Goal: Information Seeking & Learning: Learn about a topic

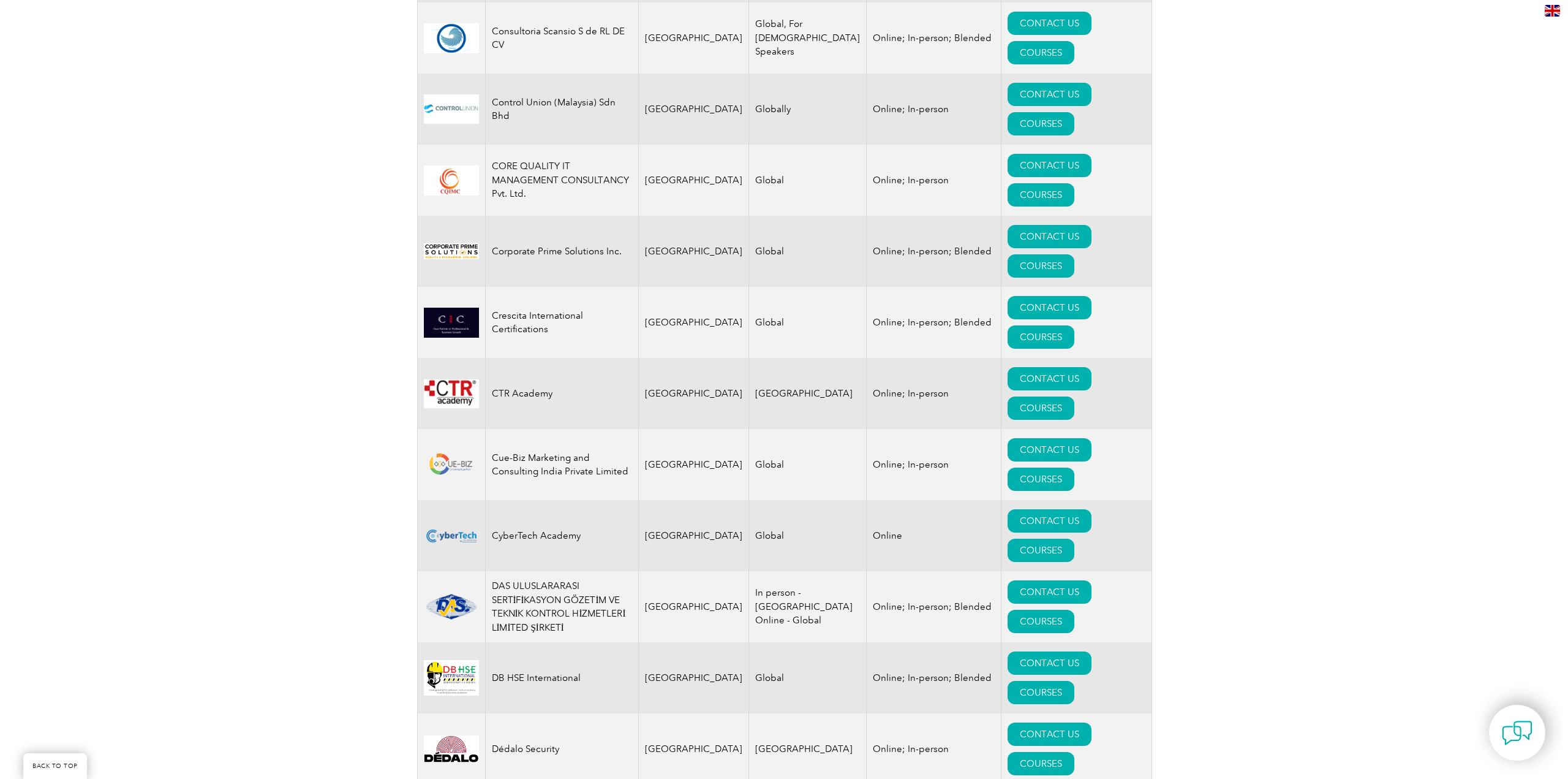
scroll to position [1901, 0]
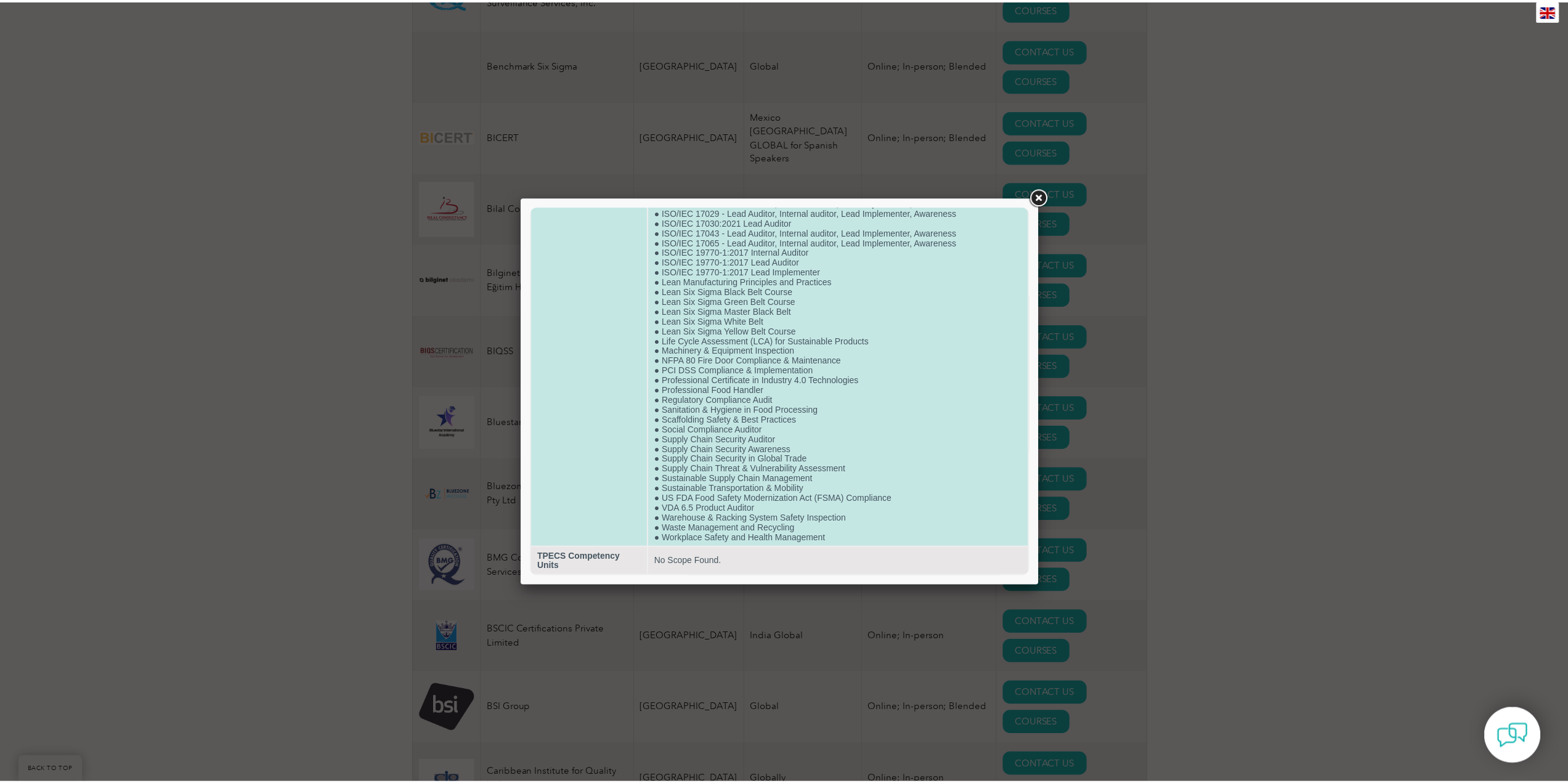
scroll to position [2439, 0]
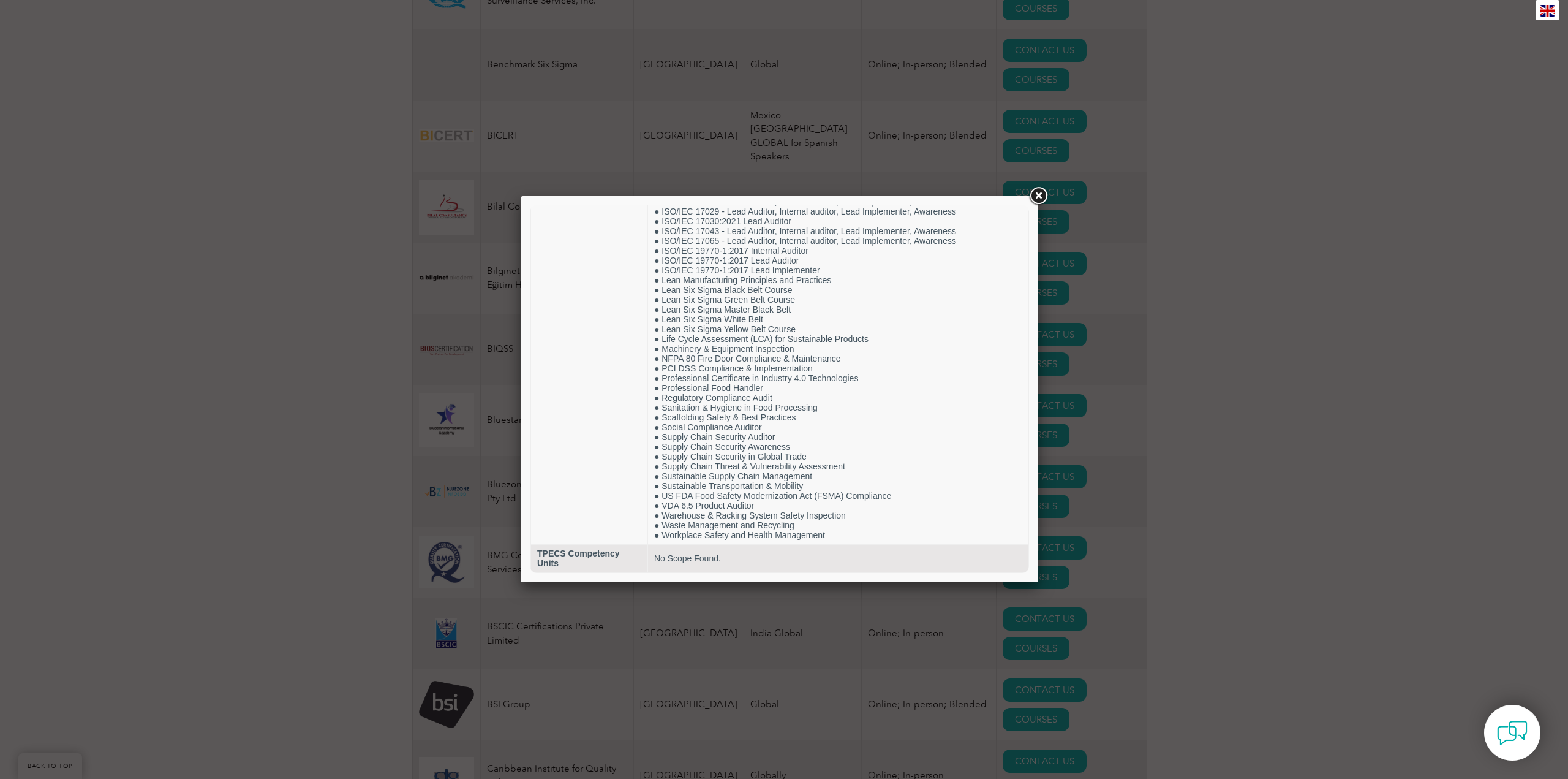
click at [1042, 196] on link at bounding box center [1038, 196] width 22 height 22
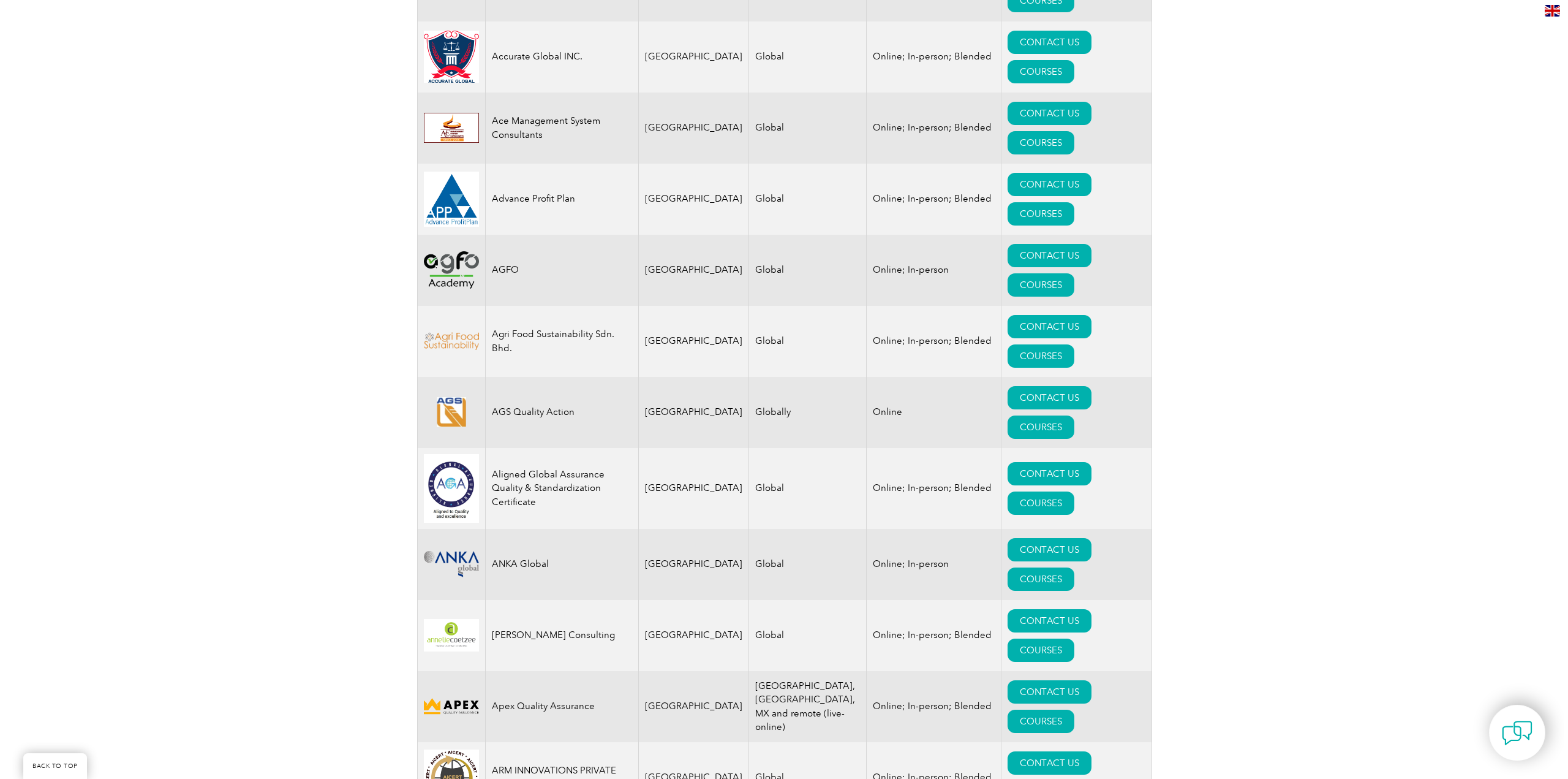
scroll to position [492, 0]
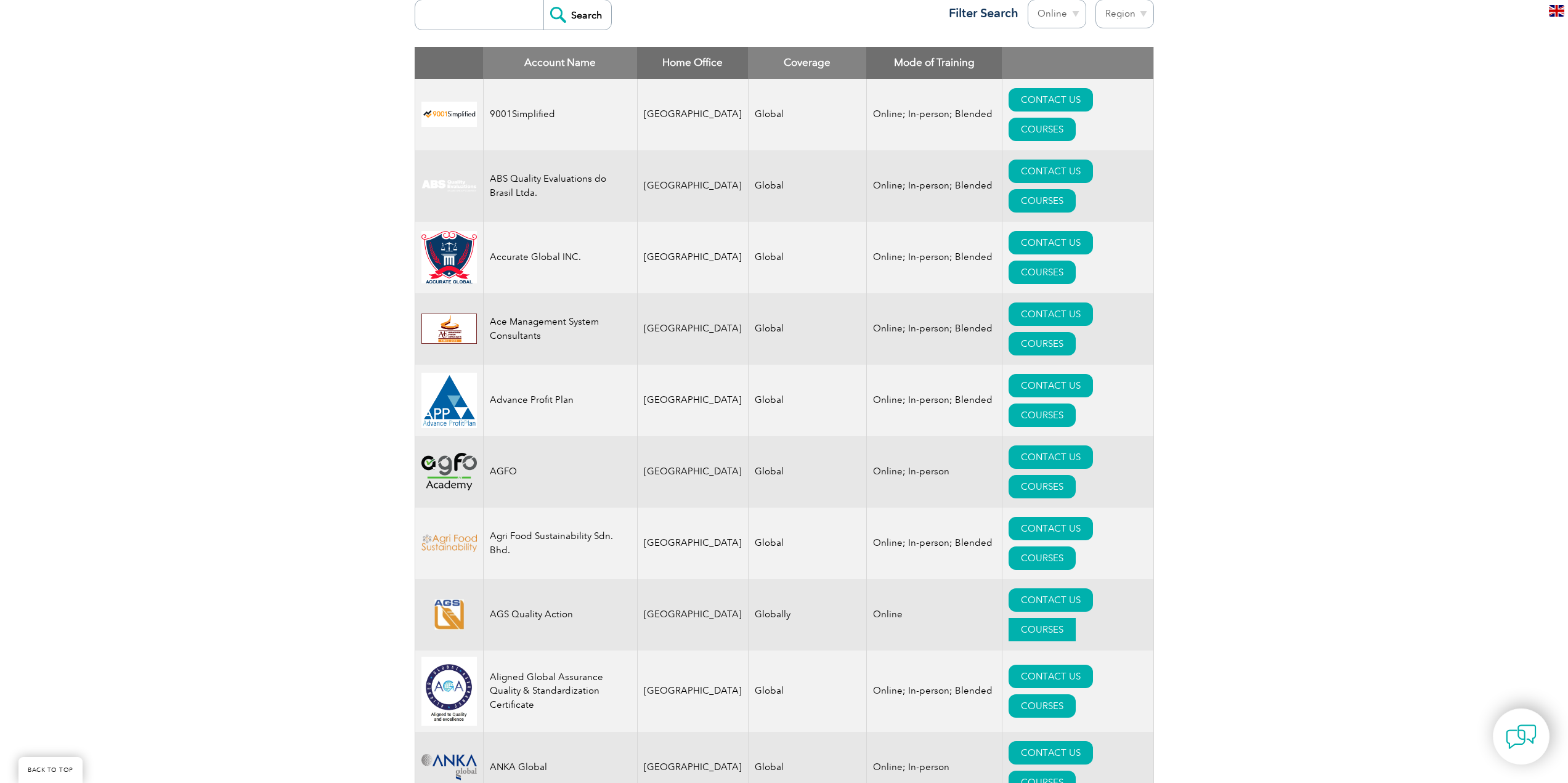
click at [1076, 618] on link "COURSES" at bounding box center [1042, 629] width 67 height 24
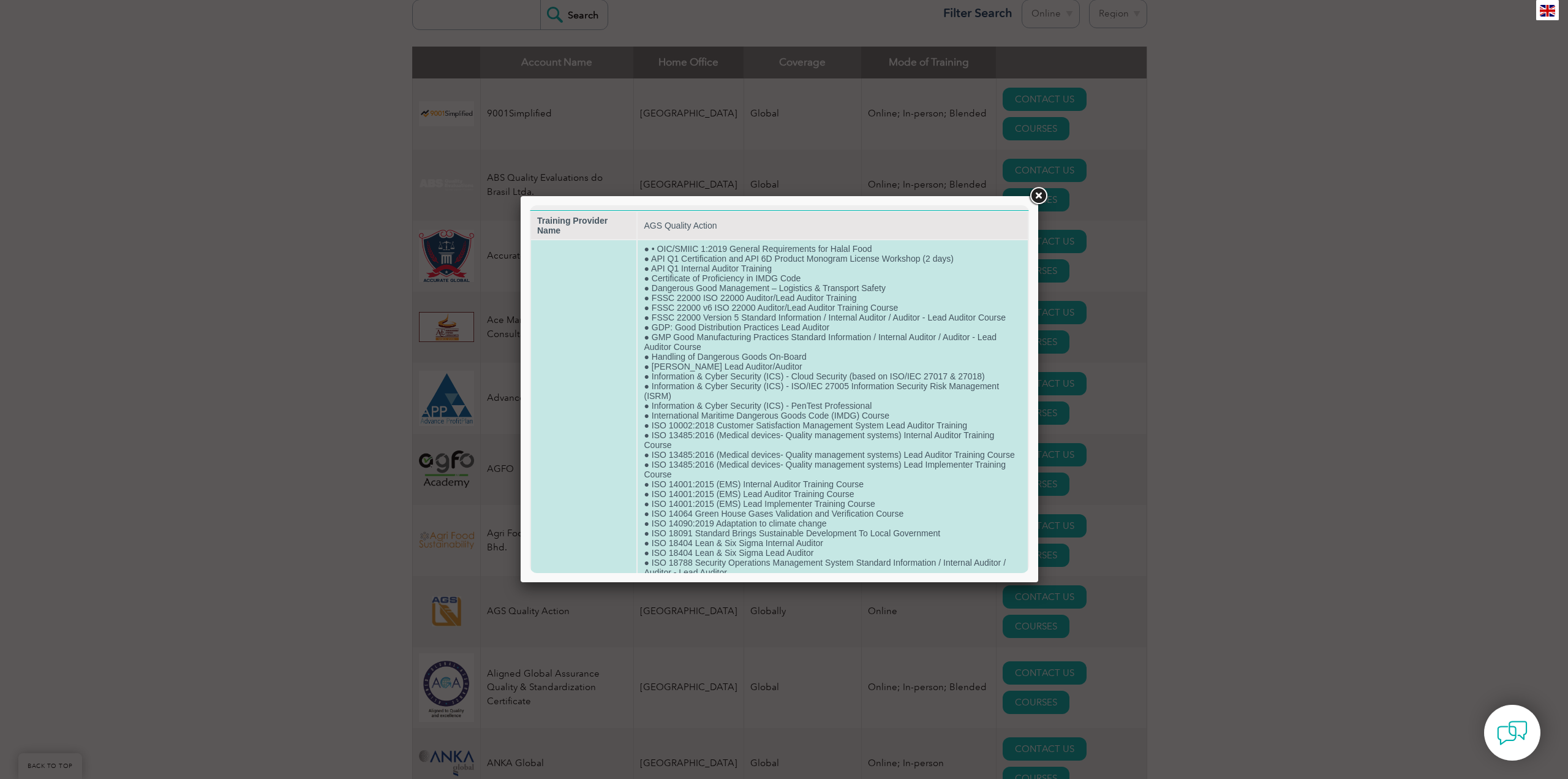
scroll to position [0, 0]
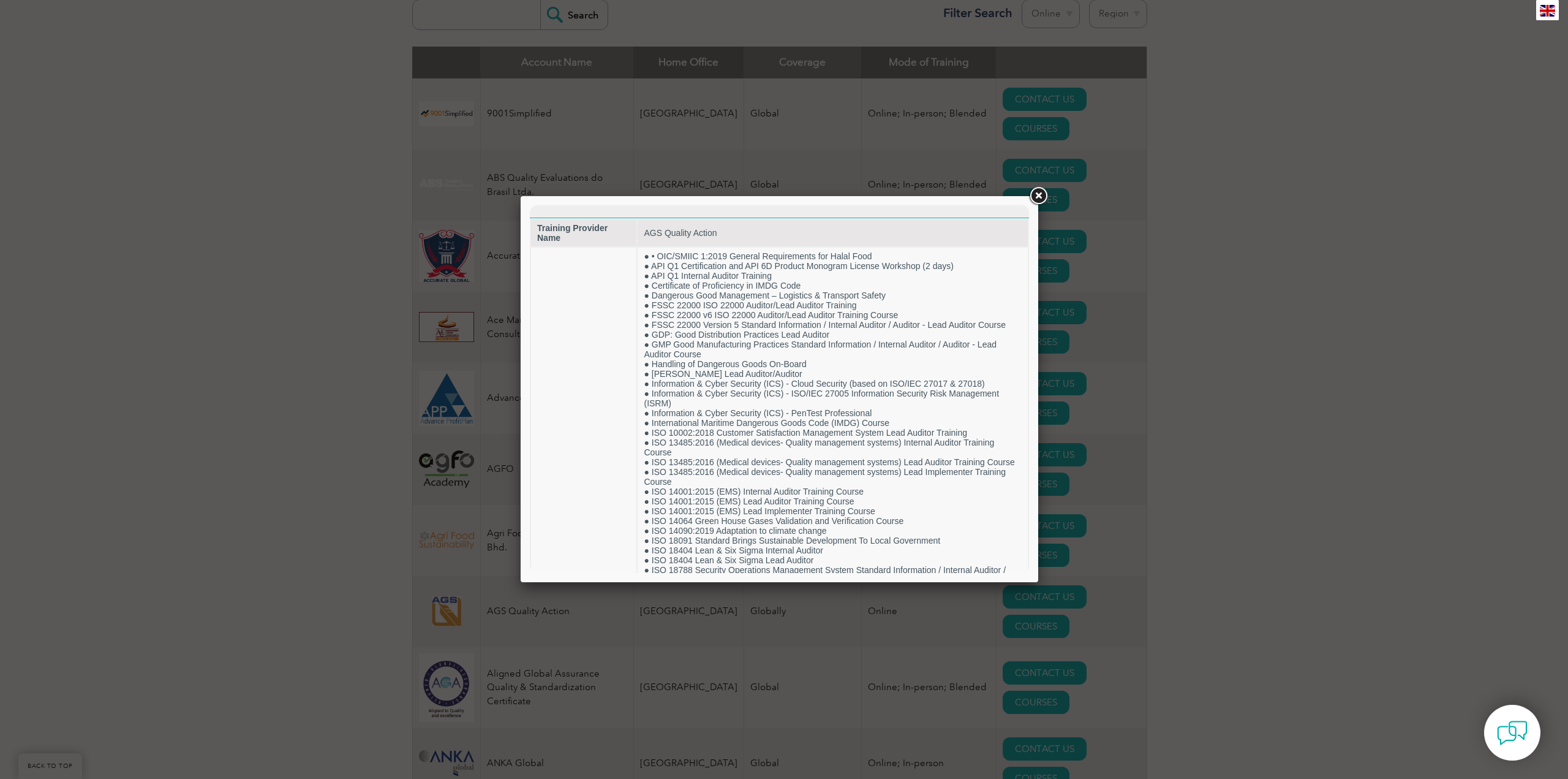
click at [1040, 195] on link at bounding box center [1038, 196] width 22 height 22
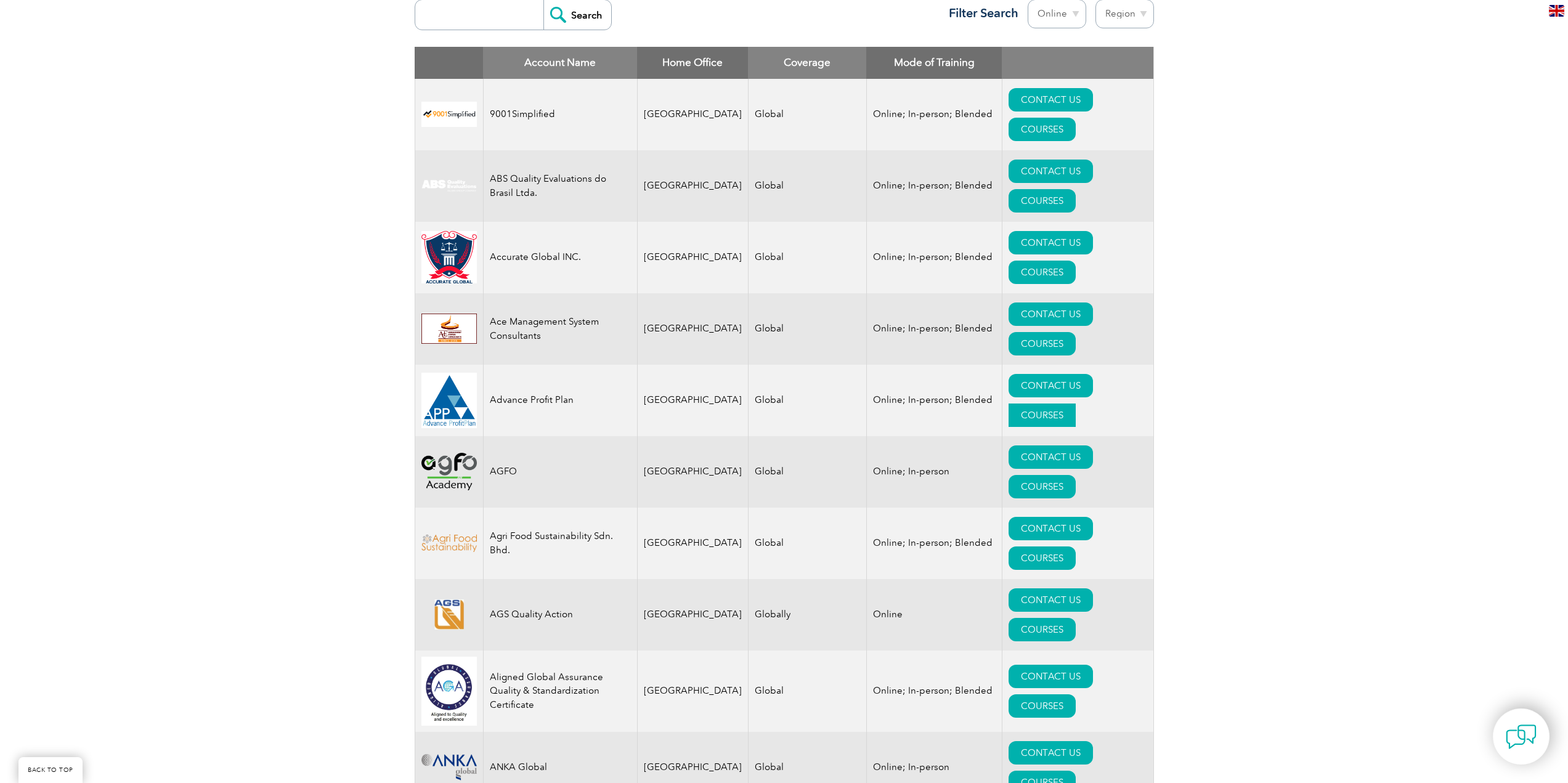
click at [1076, 404] on link "COURSES" at bounding box center [1042, 415] width 67 height 24
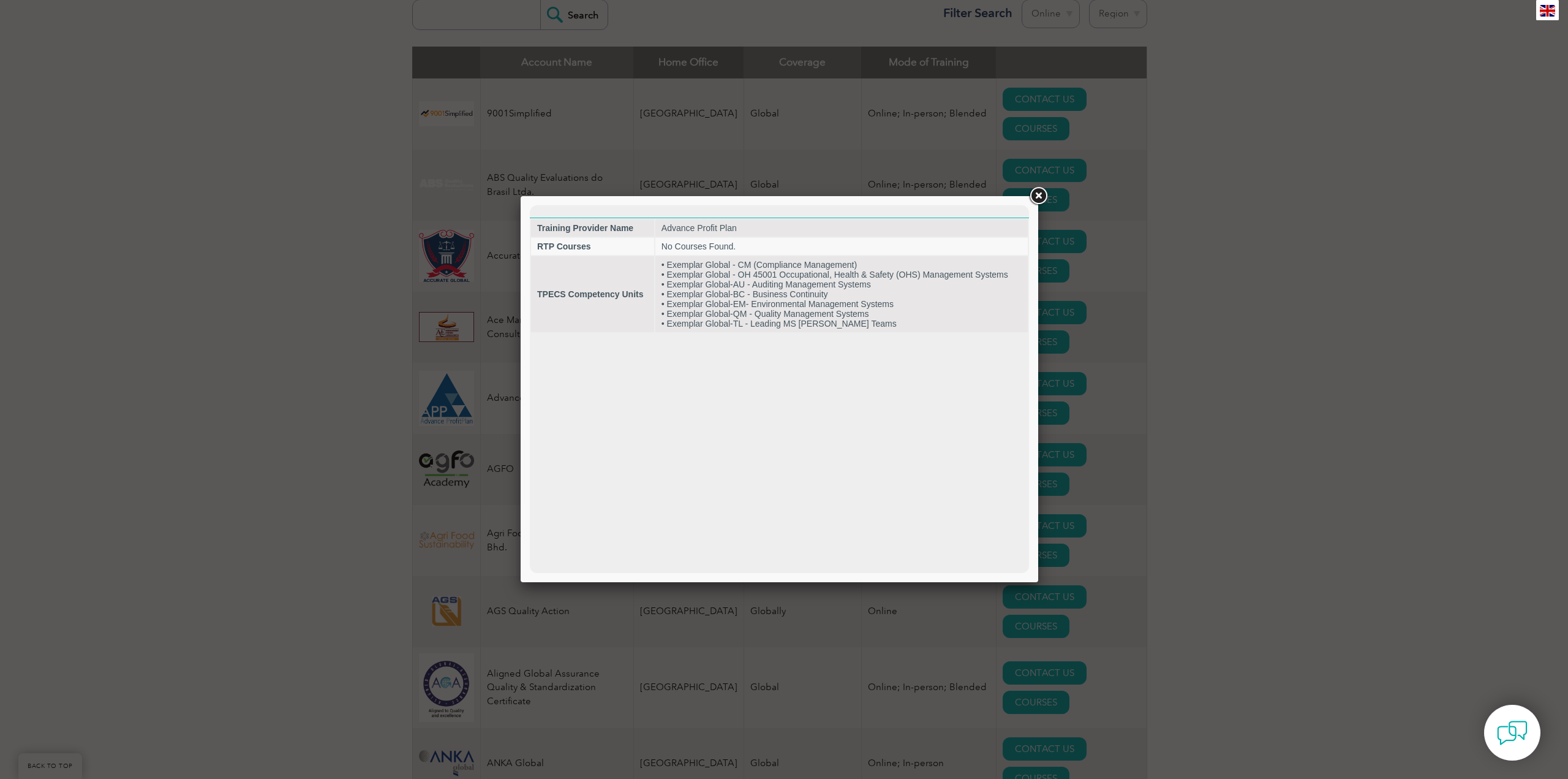
click at [1042, 194] on link at bounding box center [1038, 196] width 22 height 22
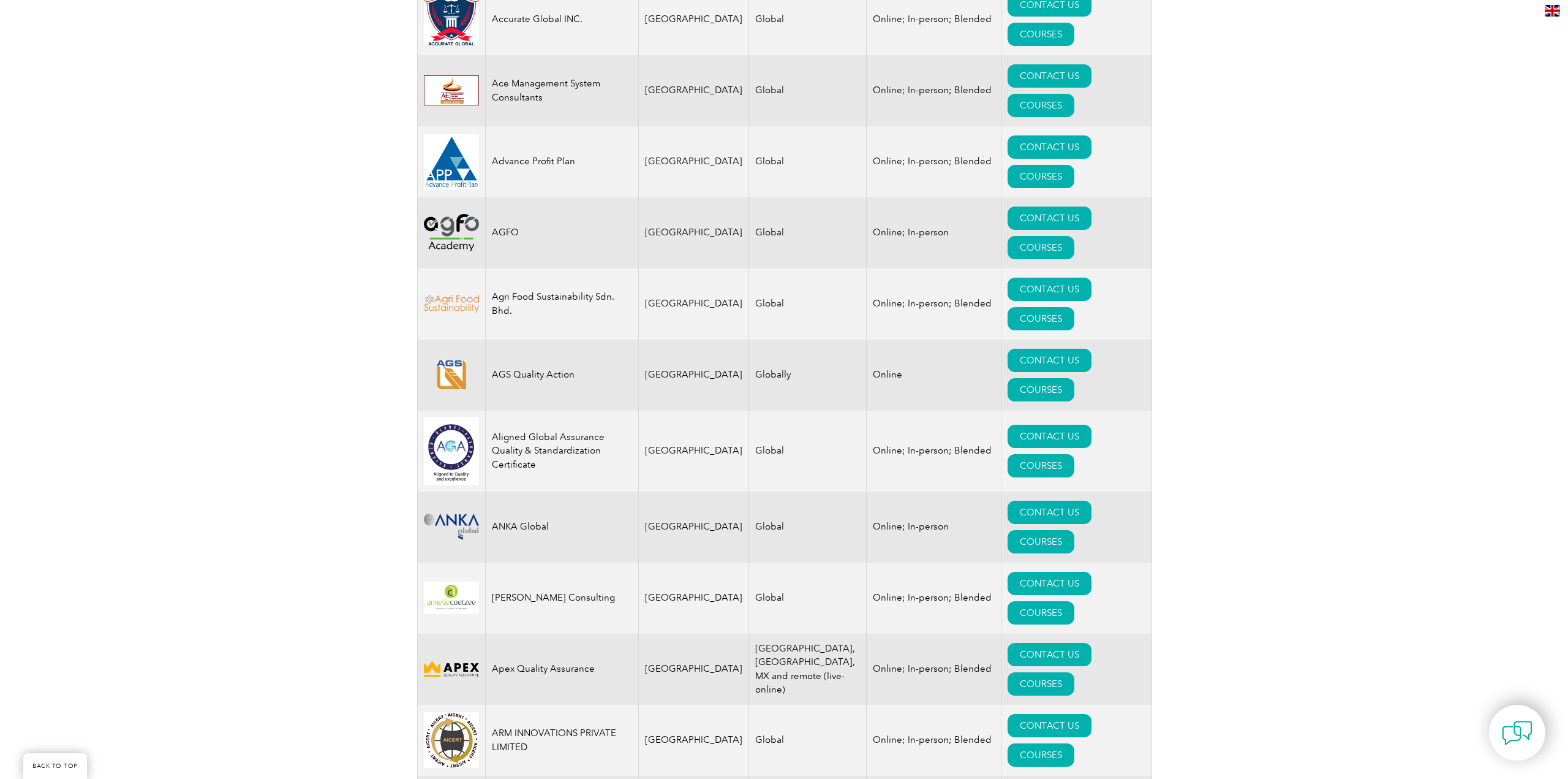
scroll to position [737, 0]
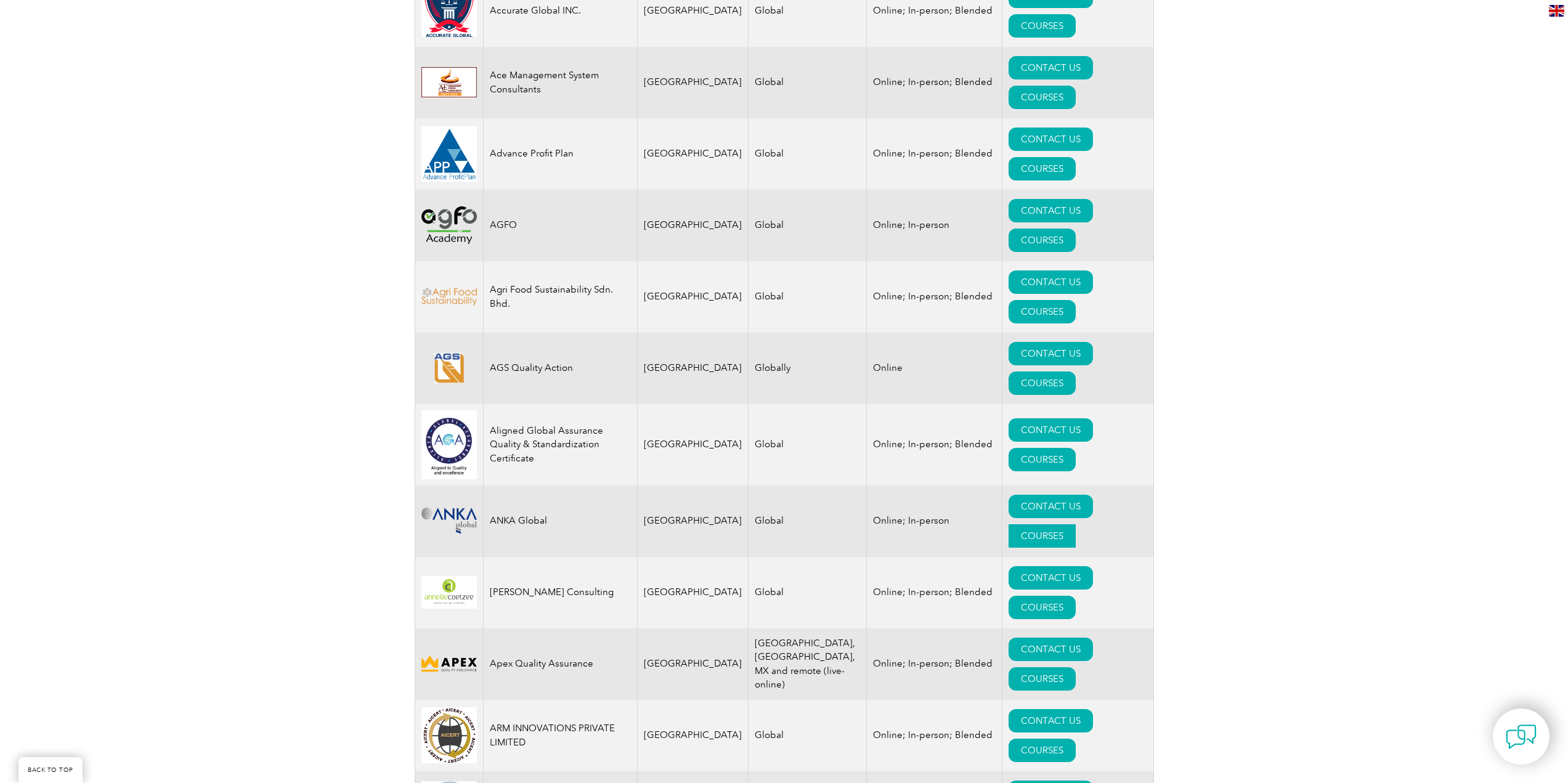
click at [1076, 524] on link "COURSES" at bounding box center [1042, 535] width 67 height 24
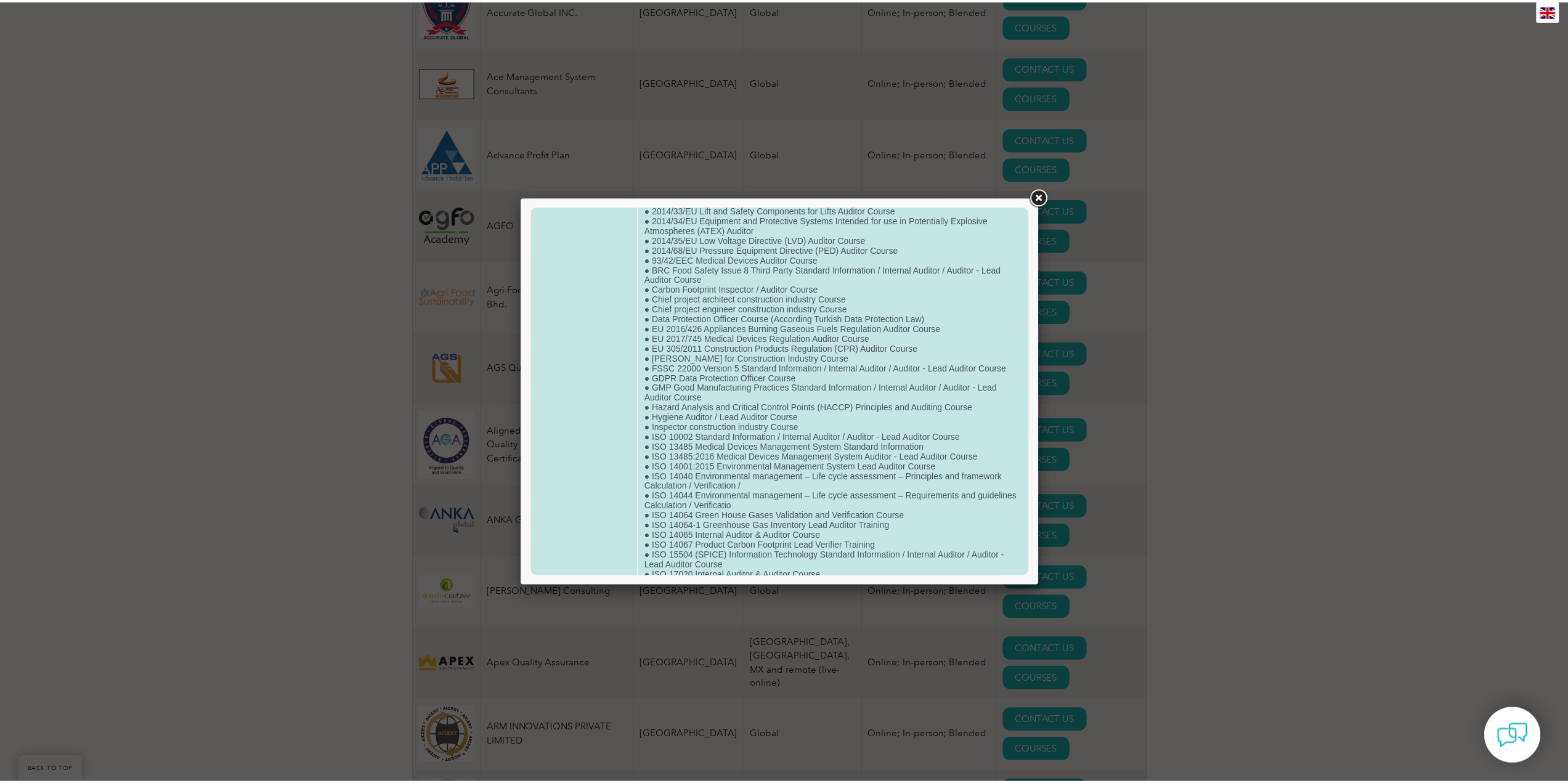
scroll to position [0, 0]
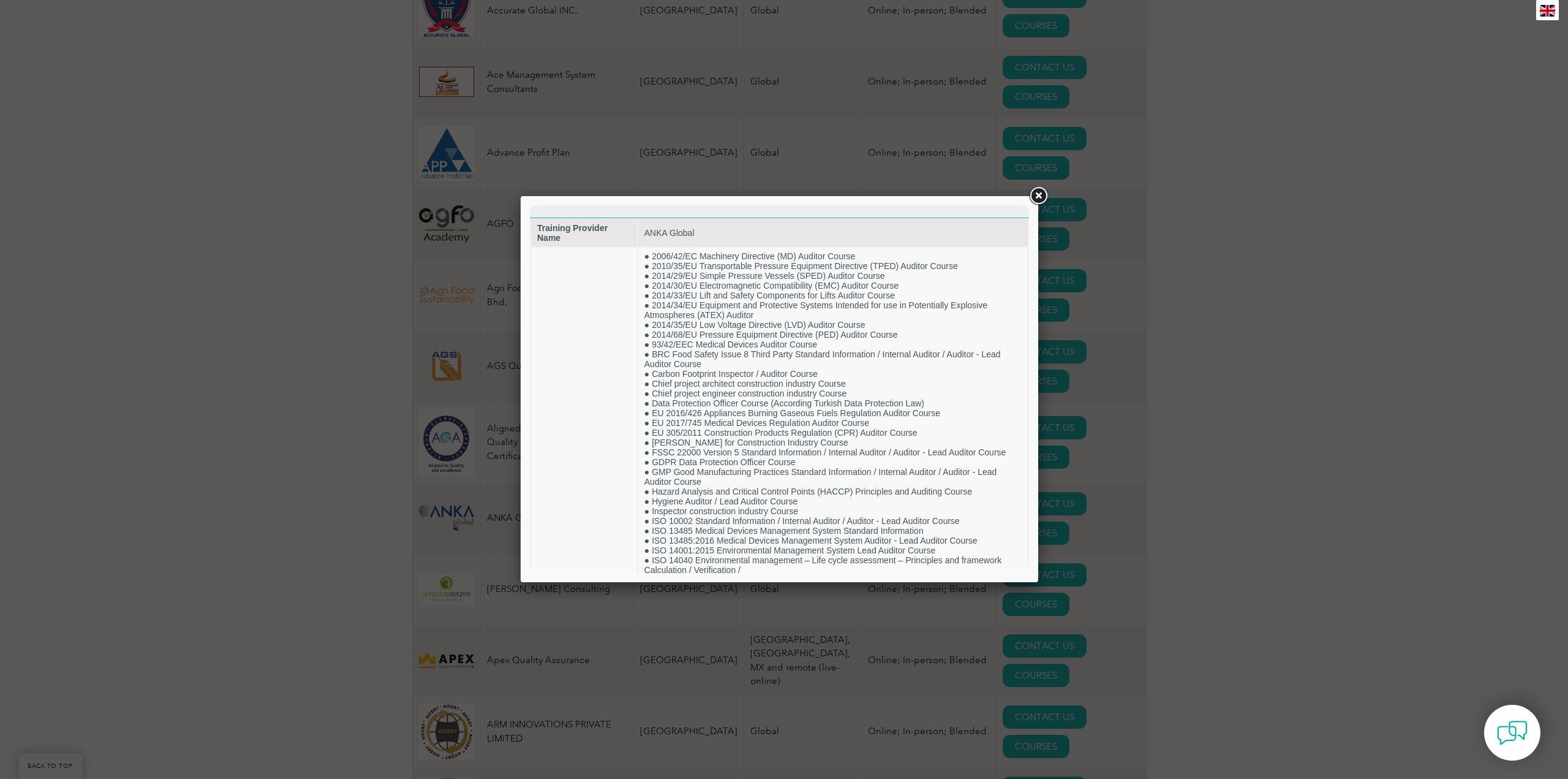
click at [1035, 193] on link at bounding box center [1038, 196] width 22 height 22
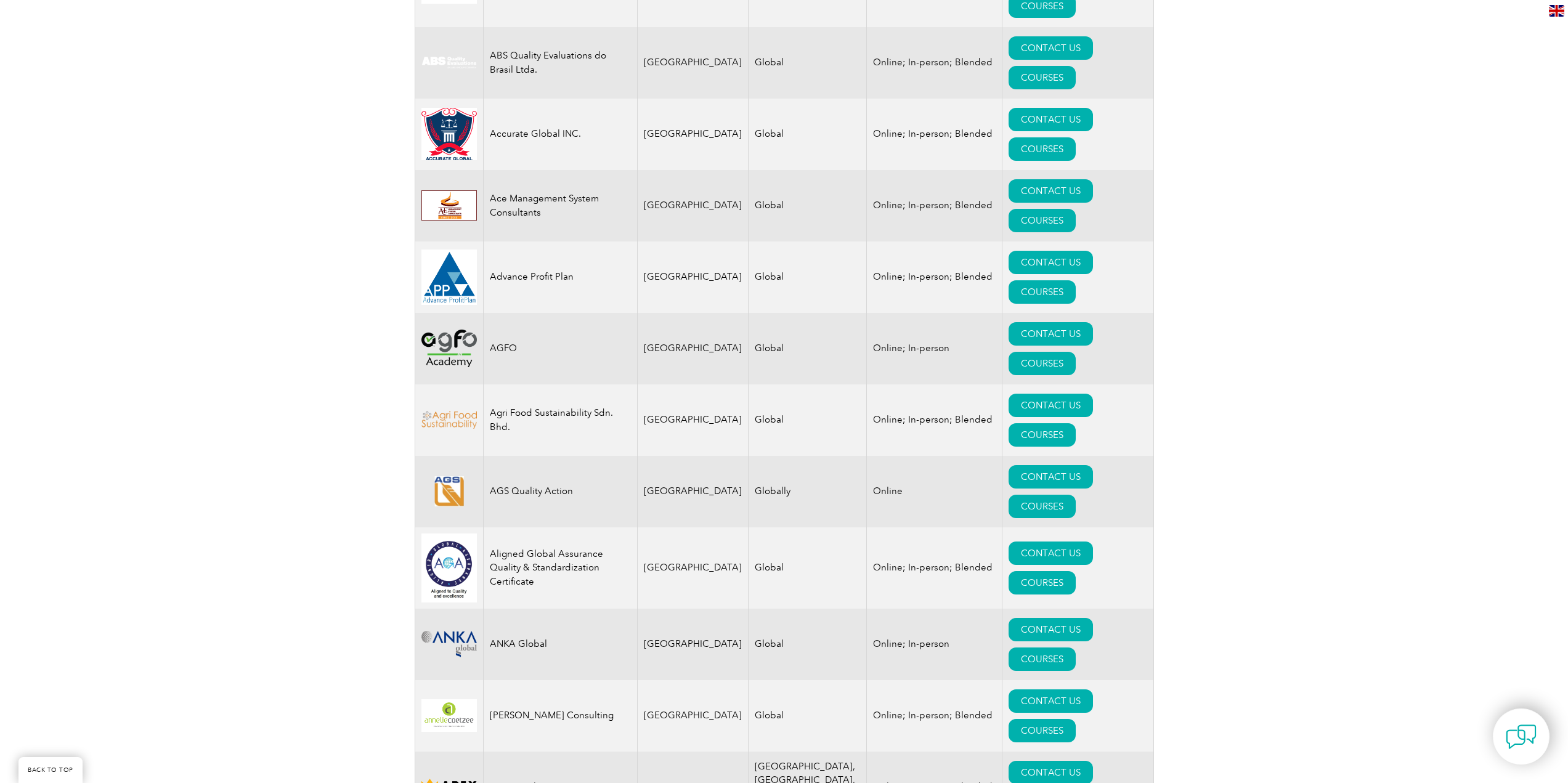
scroll to position [372, 0]
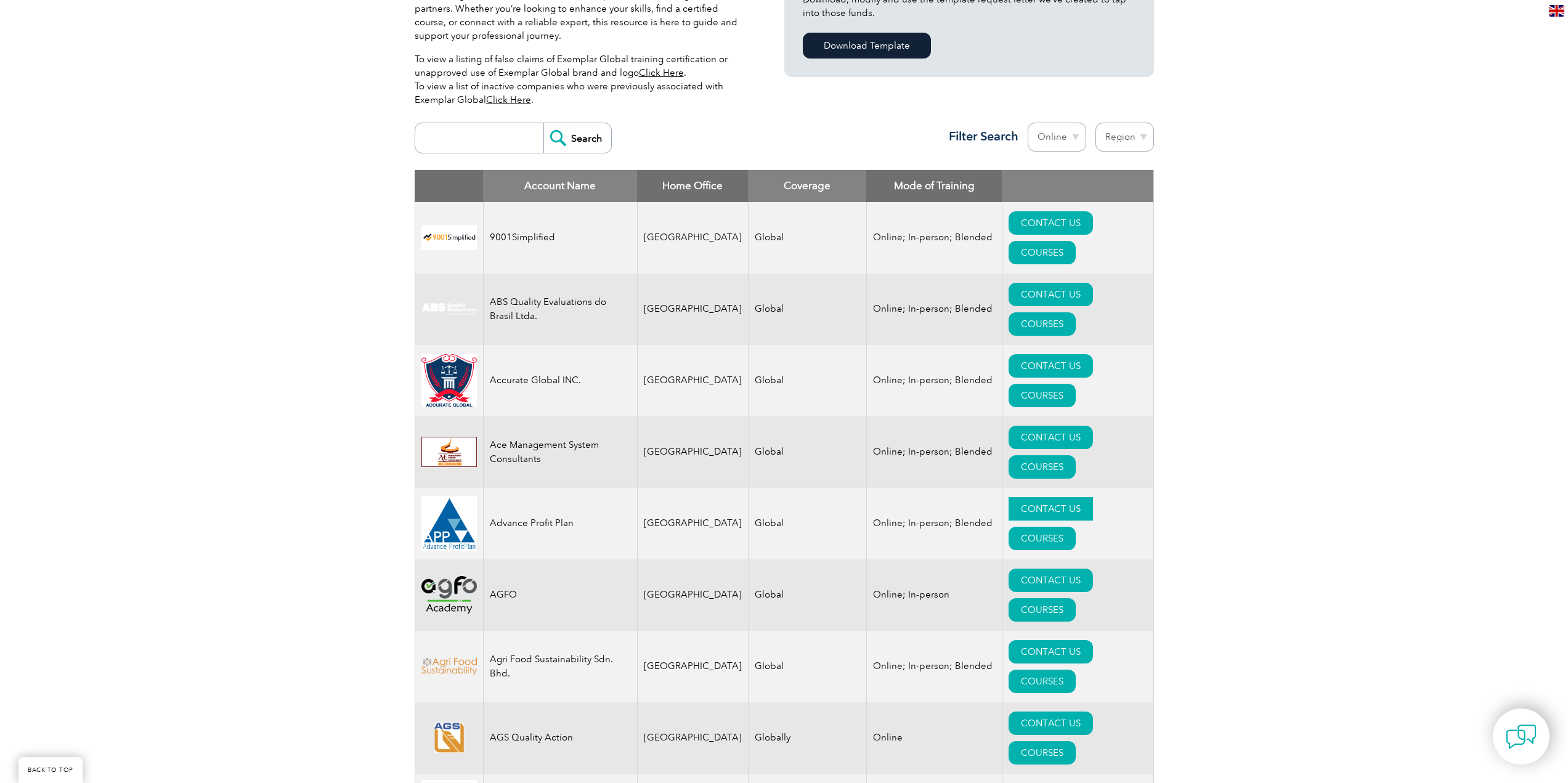
click at [1017, 497] on link "CONTACT US" at bounding box center [1050, 509] width 84 height 24
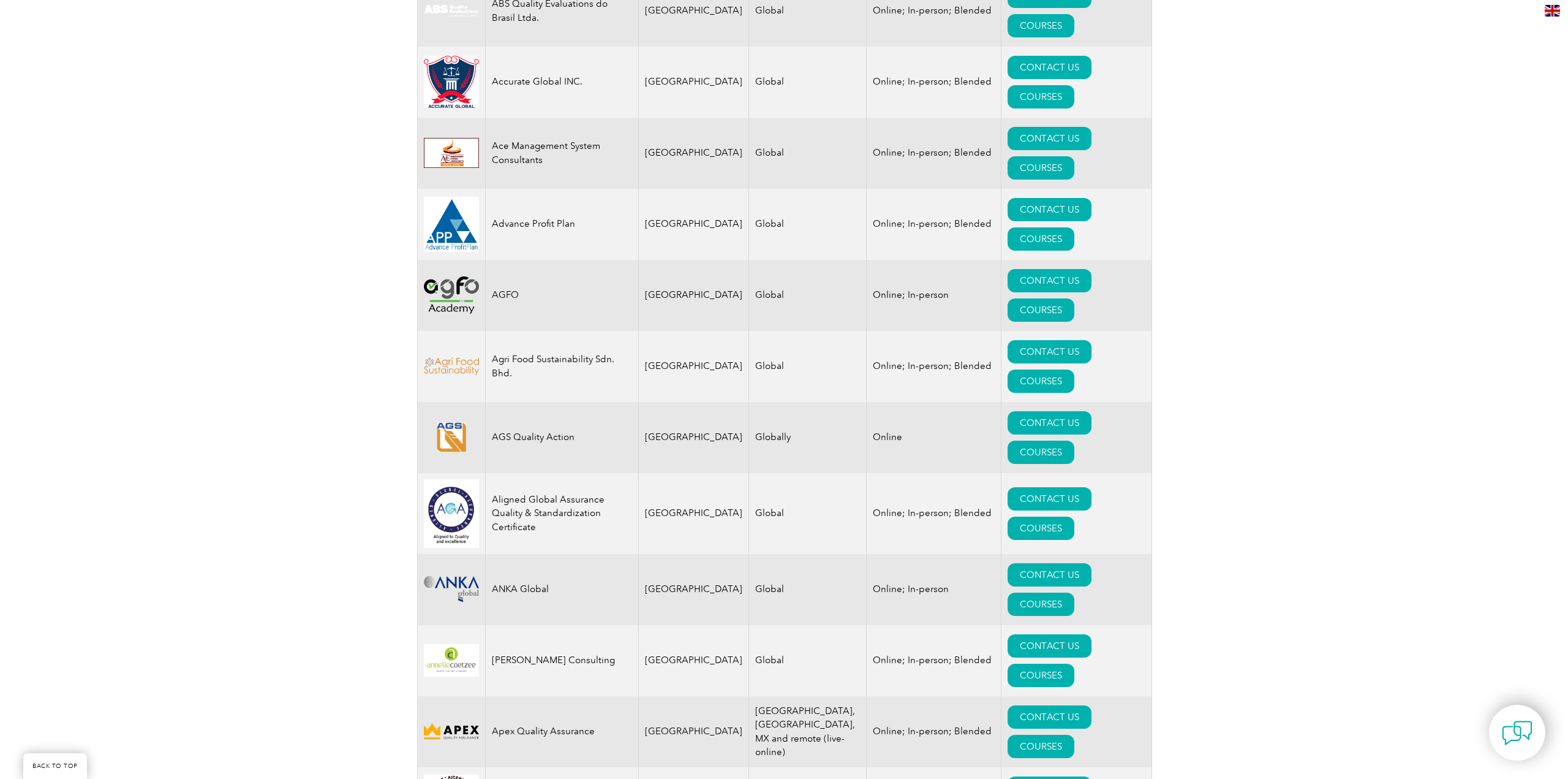
scroll to position [676, 0]
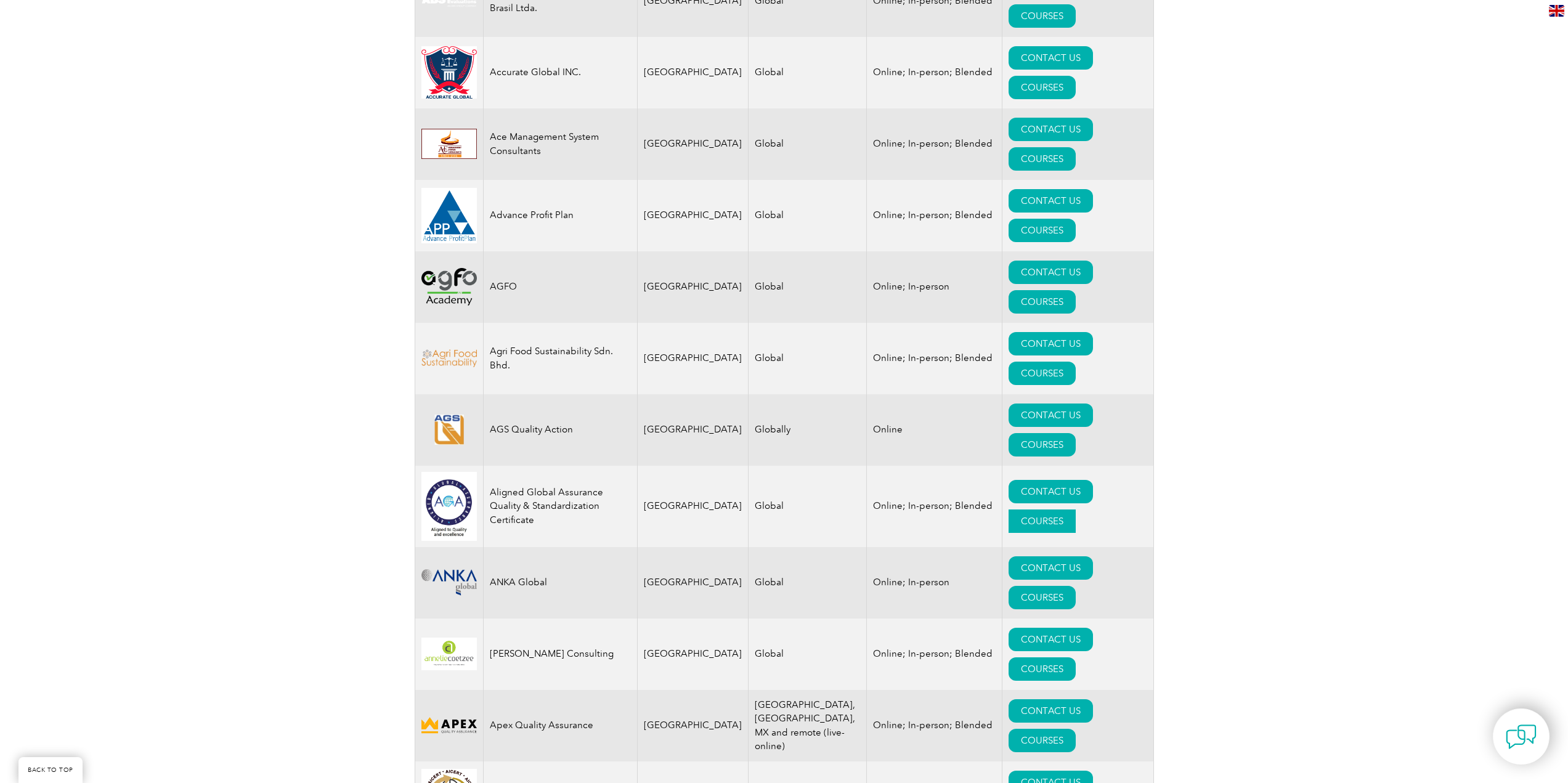
click at [1076, 509] on link "COURSES" at bounding box center [1042, 521] width 67 height 24
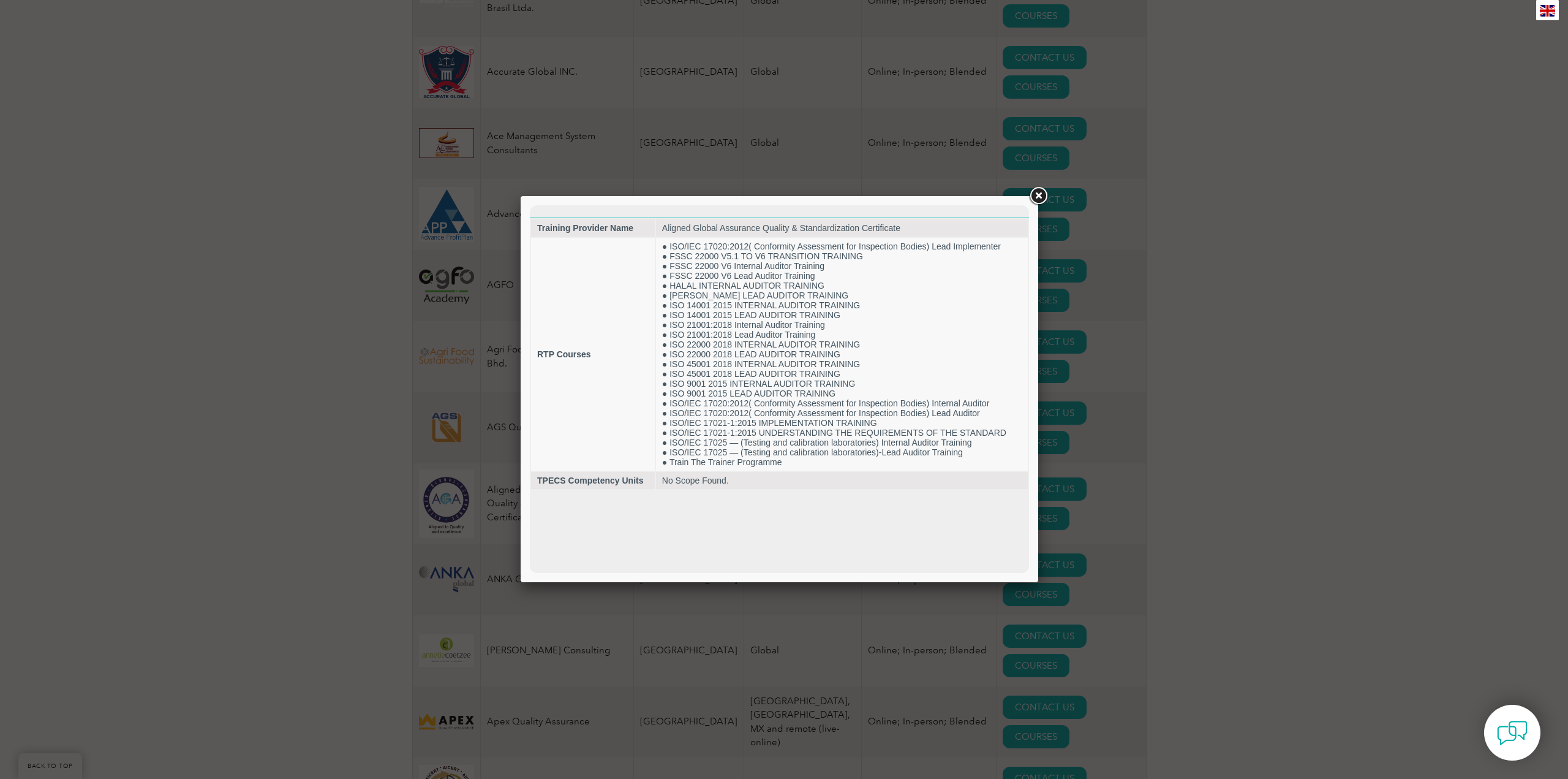
scroll to position [0, 0]
click at [1041, 195] on link at bounding box center [1038, 196] width 22 height 22
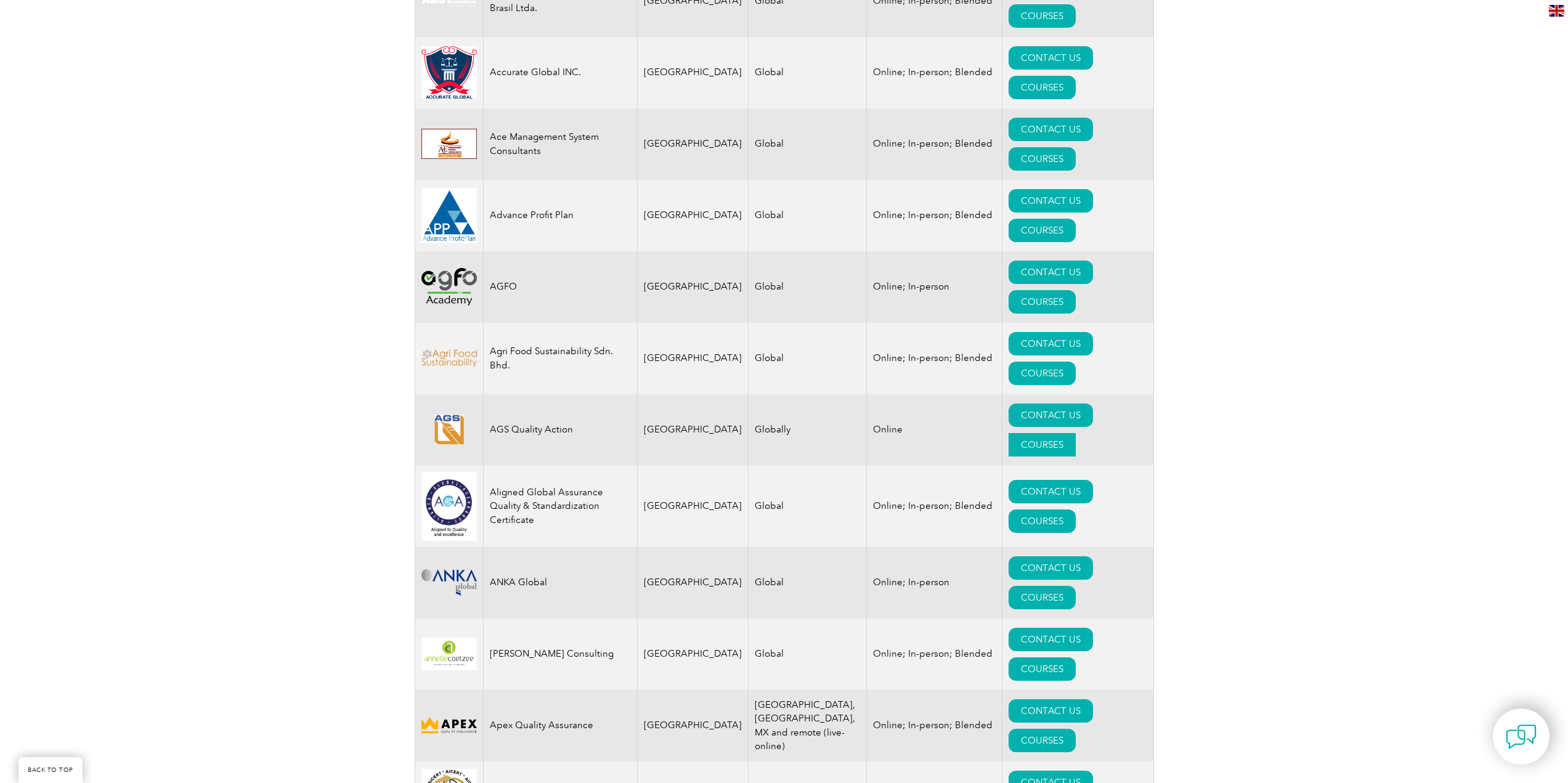
click at [1076, 433] on link "COURSES" at bounding box center [1042, 445] width 67 height 24
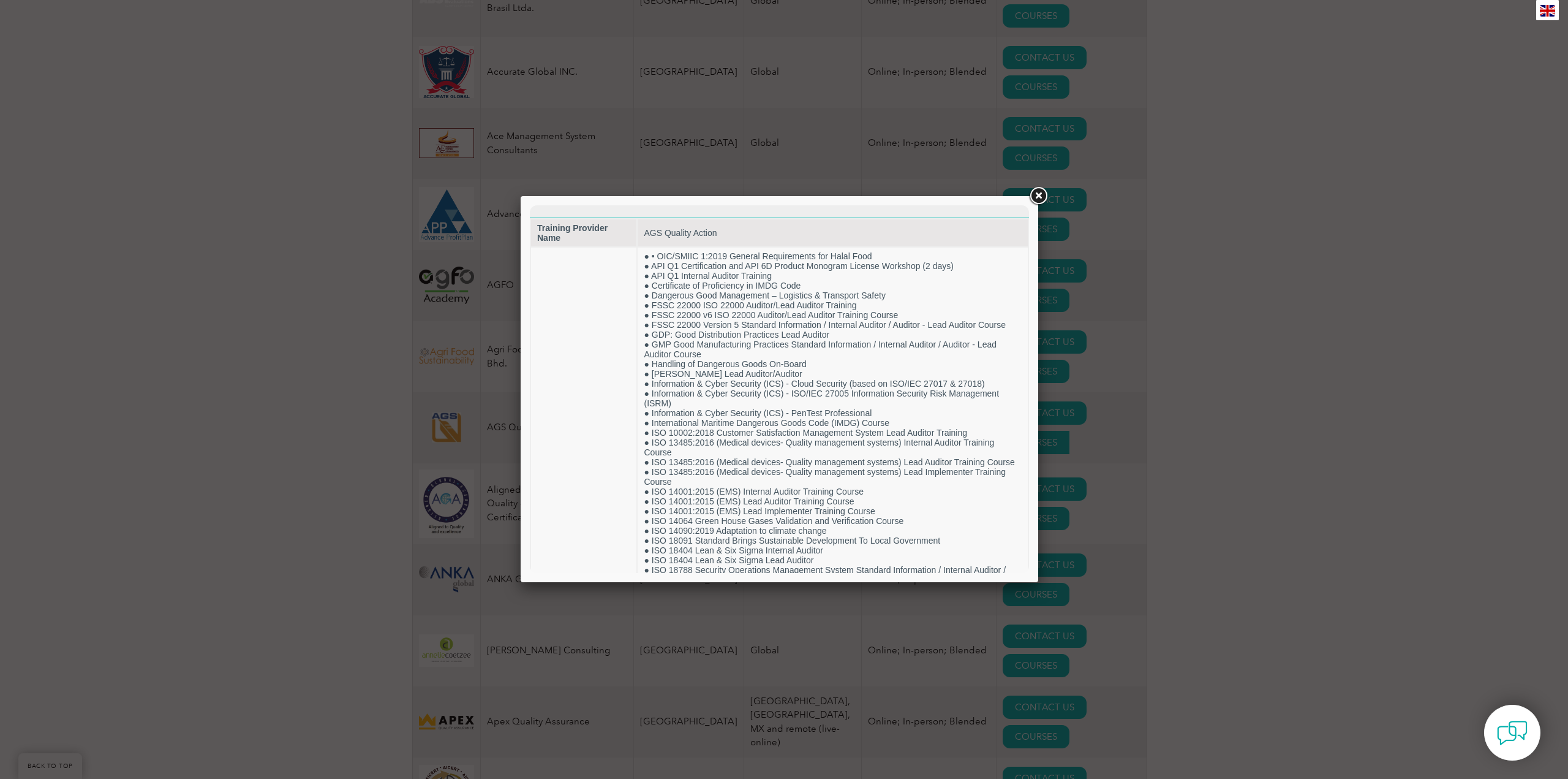
scroll to position [495, 0]
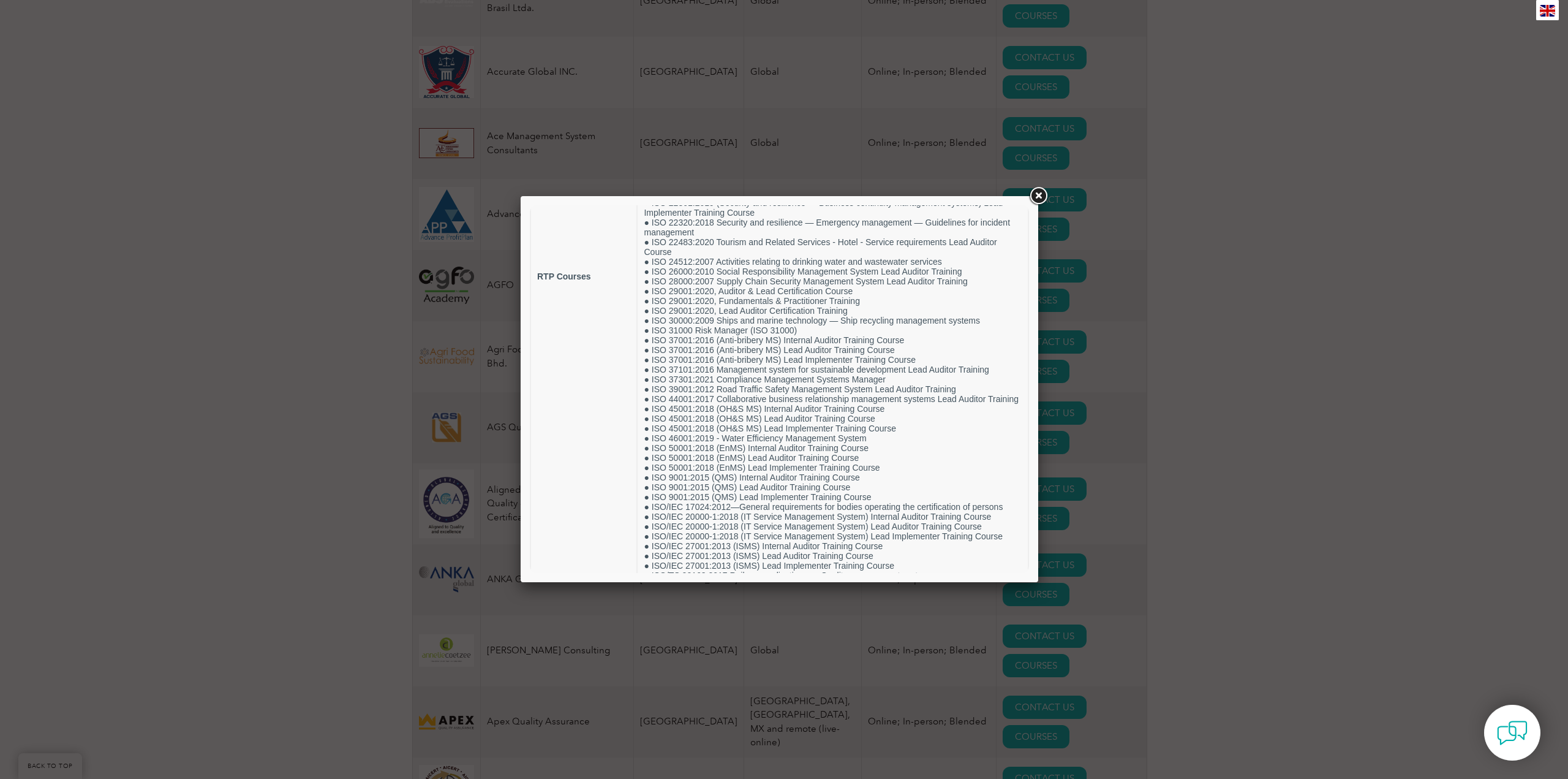
click at [1037, 195] on link at bounding box center [1038, 196] width 22 height 22
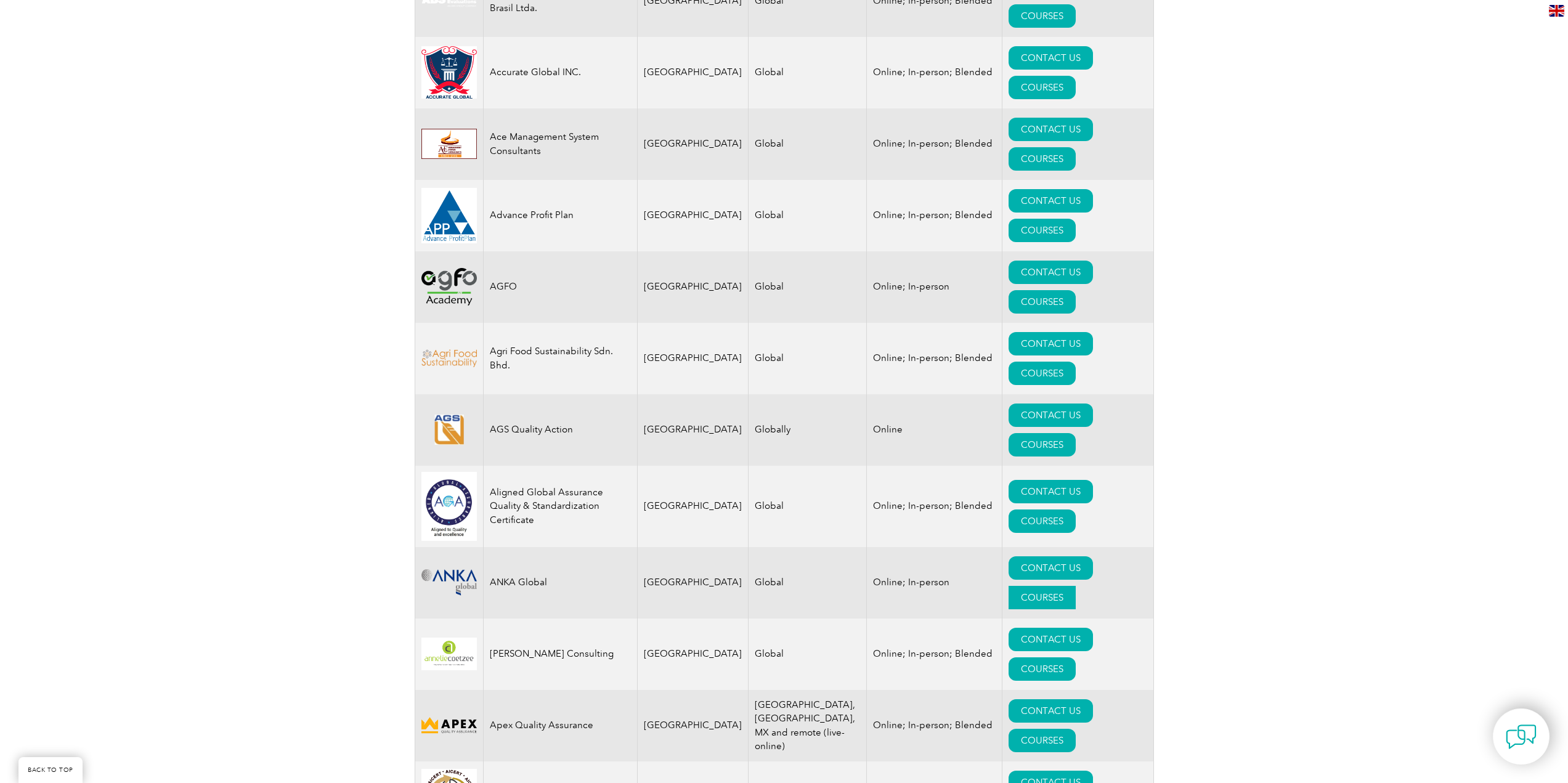
click at [1076, 586] on link "COURSES" at bounding box center [1042, 598] width 67 height 24
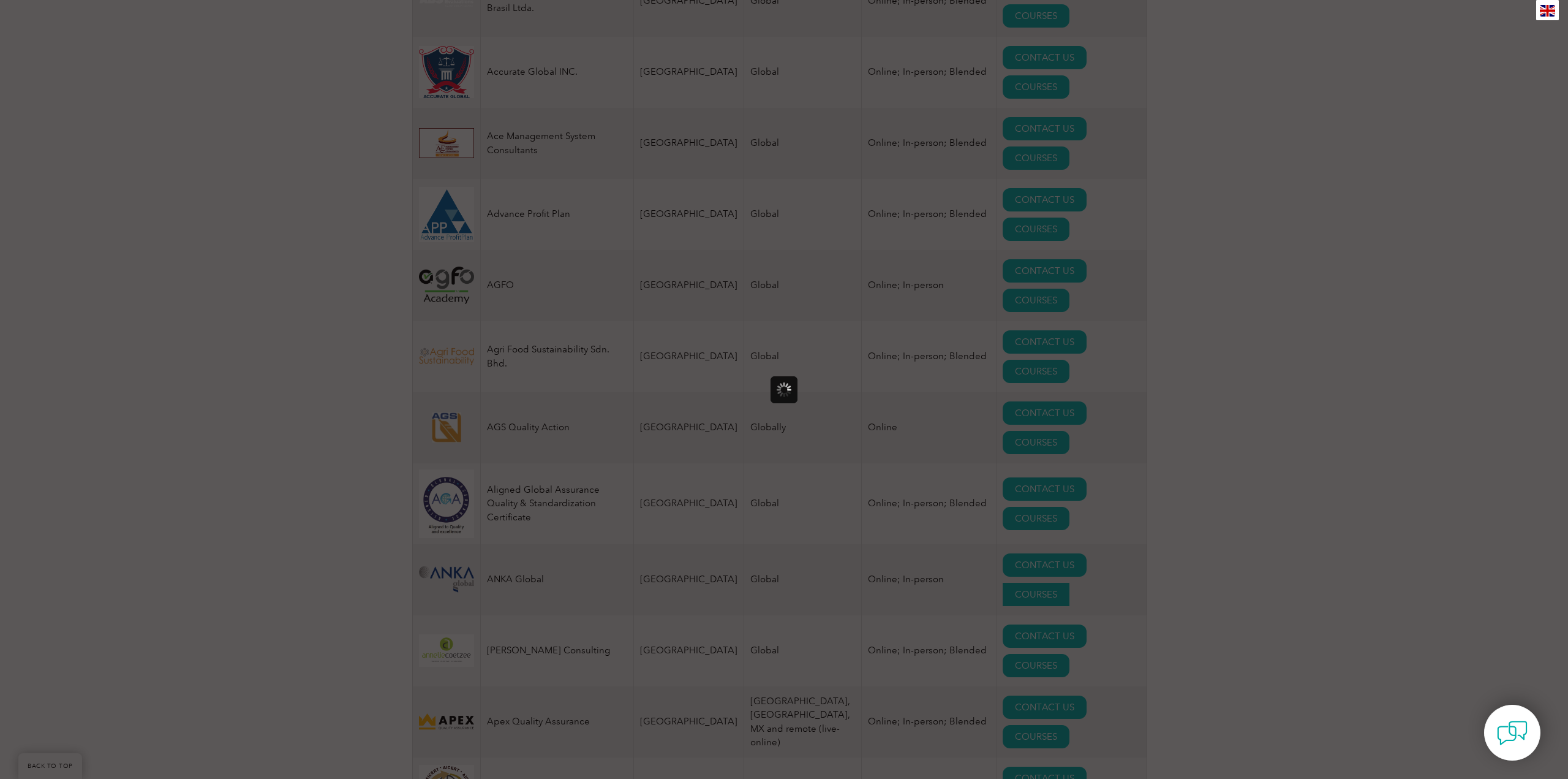
scroll to position [651, 0]
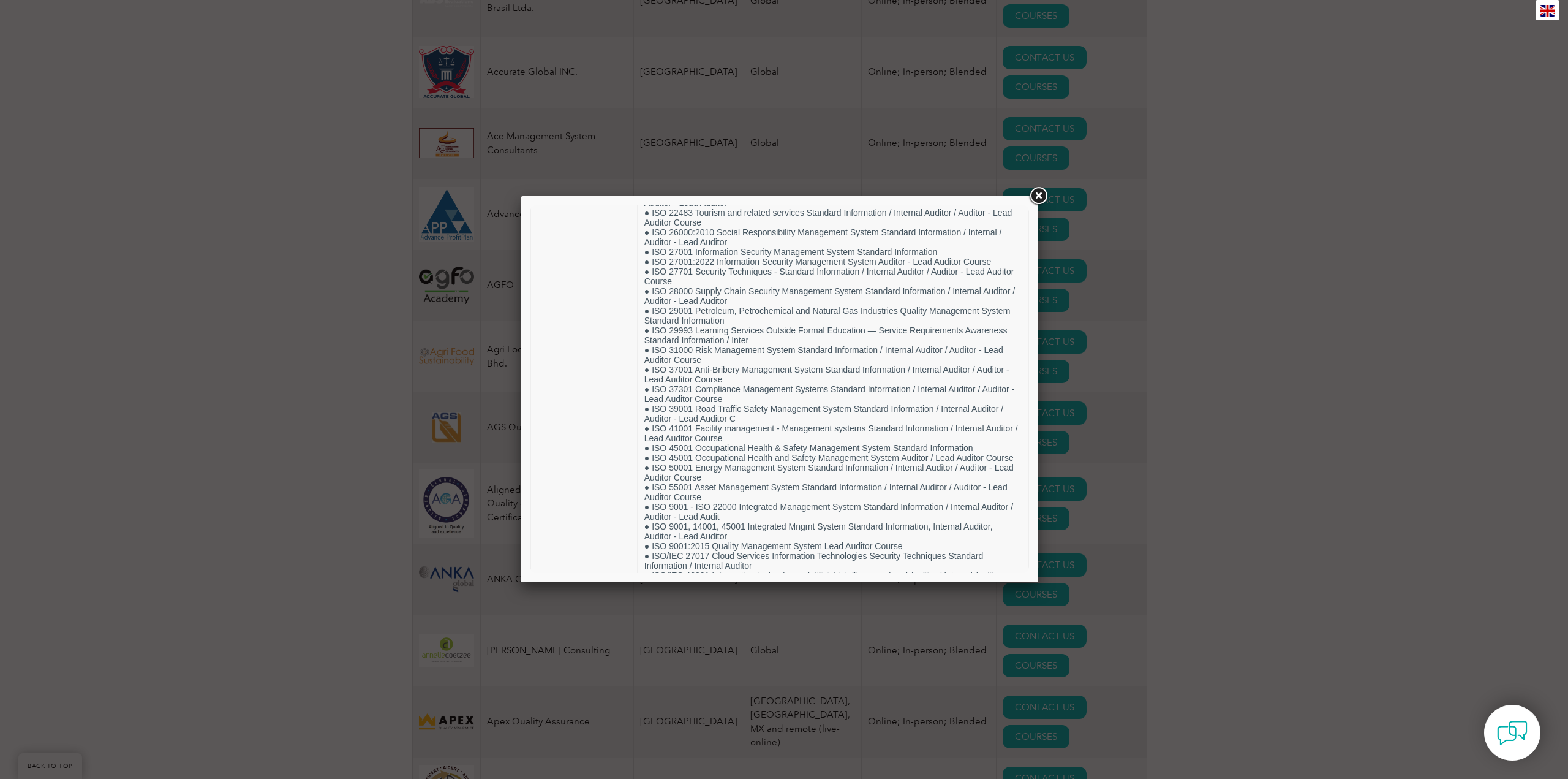
click at [1037, 196] on link at bounding box center [1038, 196] width 22 height 22
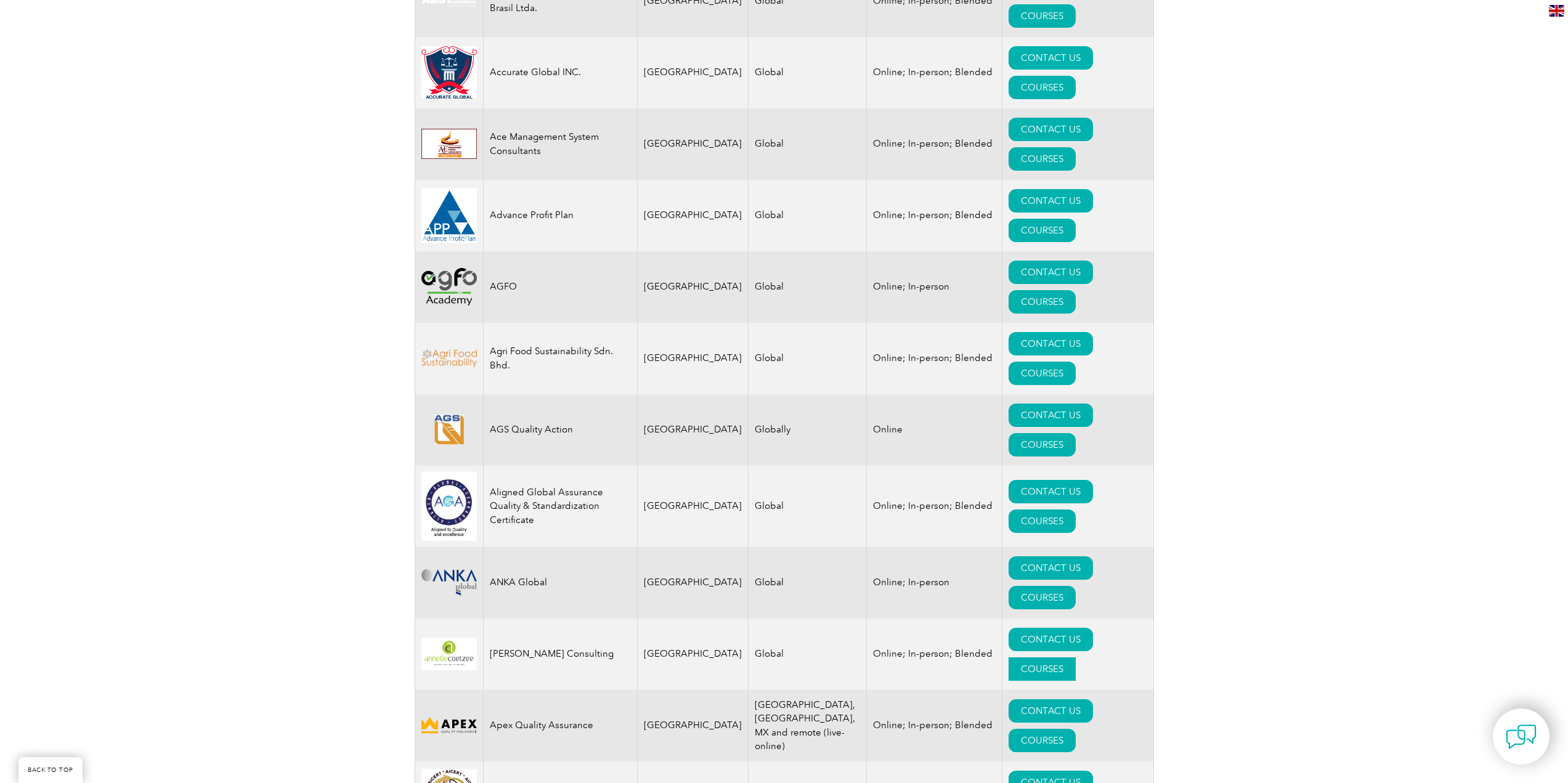
click at [1076, 657] on link "COURSES" at bounding box center [1042, 668] width 67 height 24
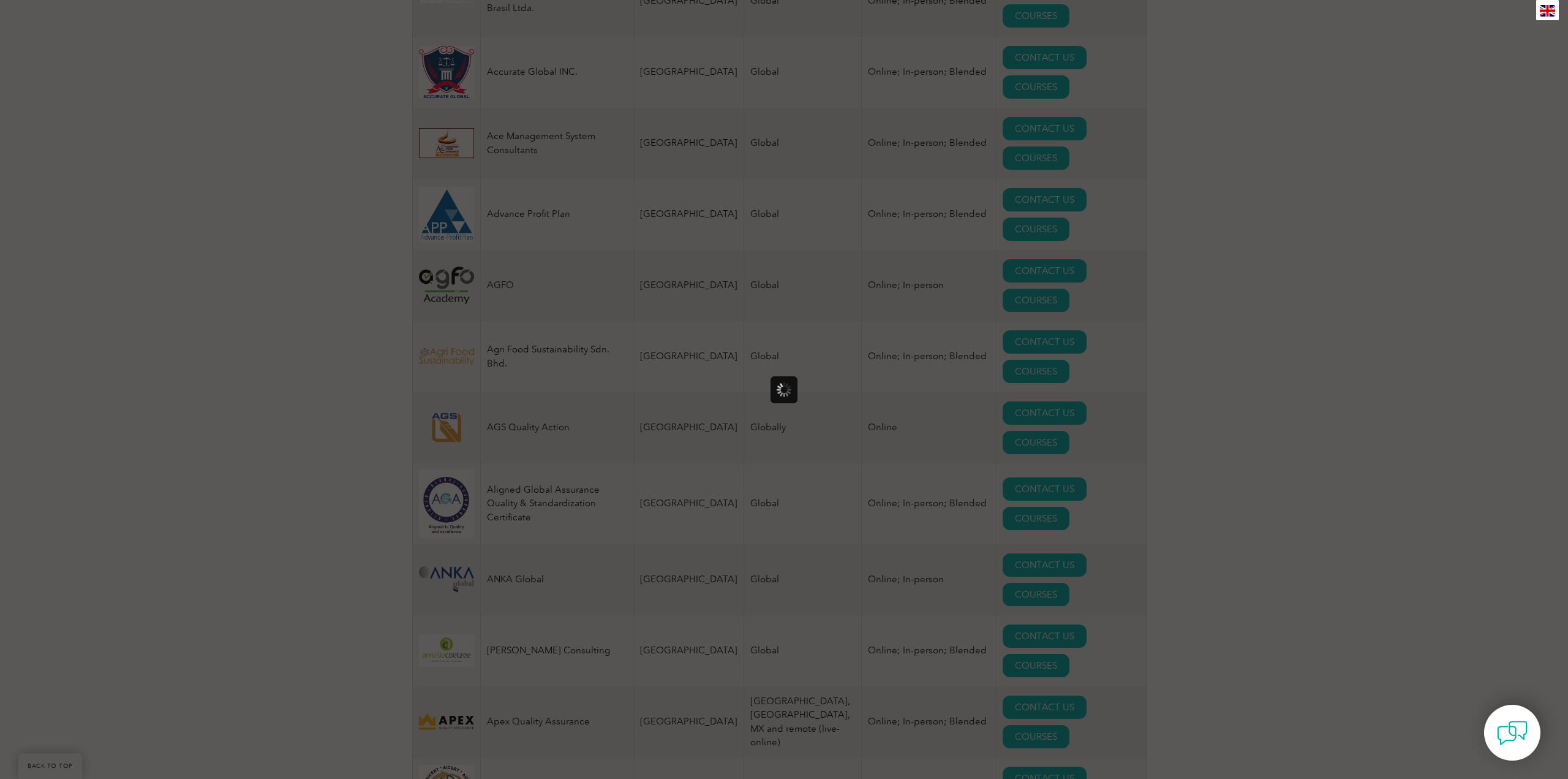
click at [1167, 424] on div at bounding box center [784, 390] width 1568 height 779
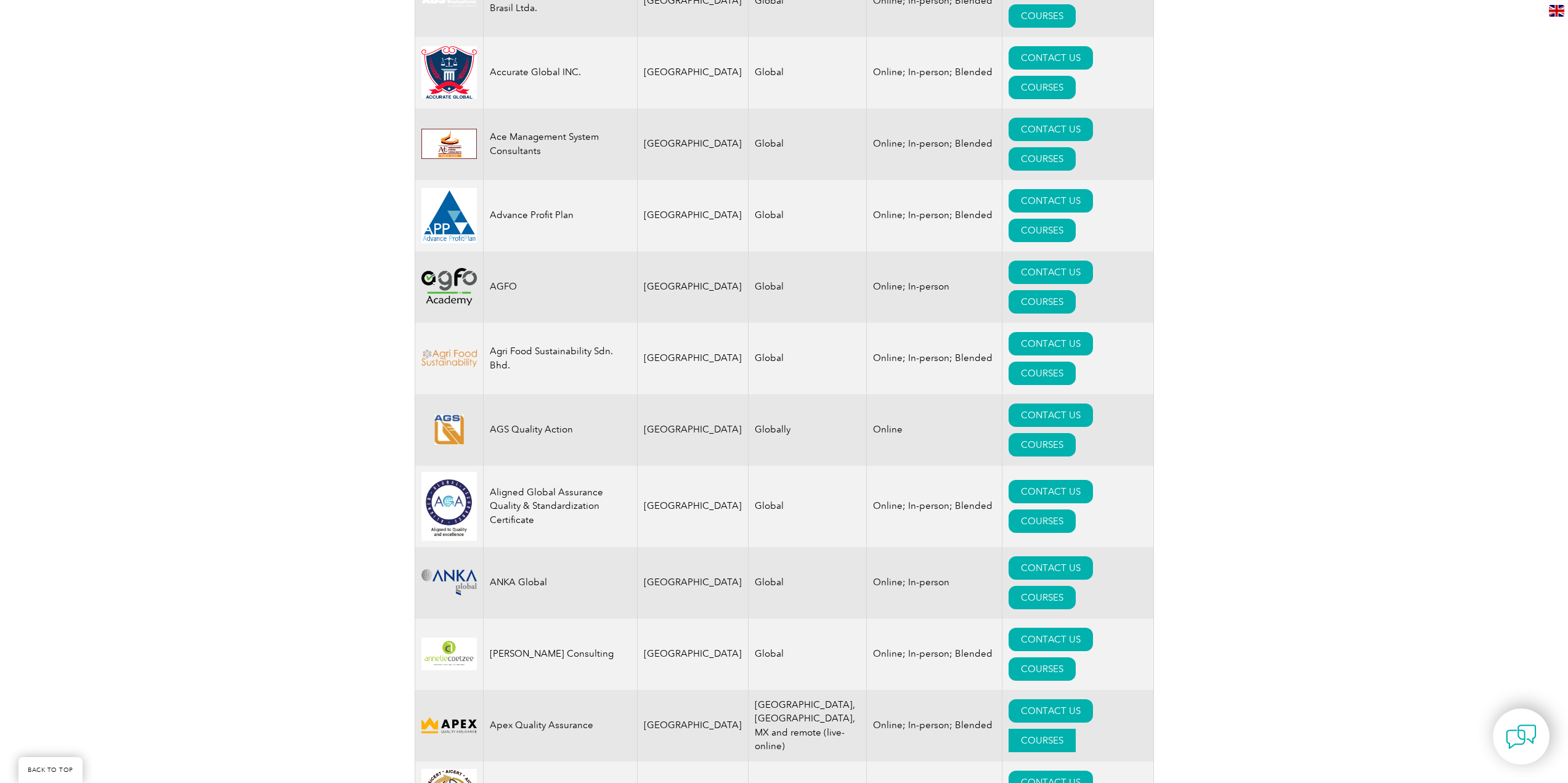
click at [1076, 728] on link "COURSES" at bounding box center [1042, 740] width 67 height 24
